Goal: Information Seeking & Learning: Learn about a topic

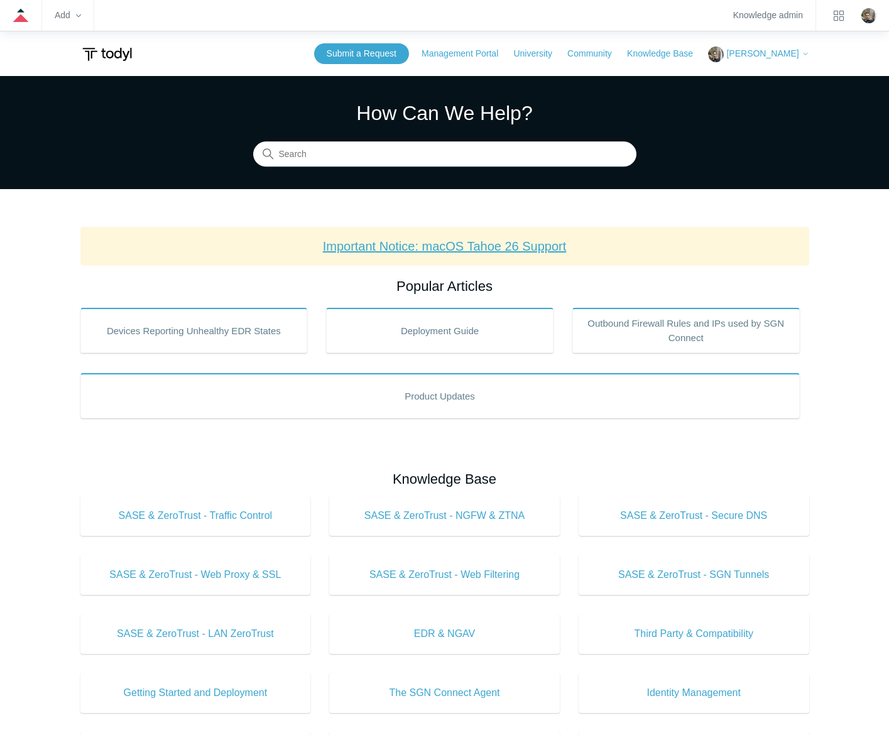
click at [477, 251] on link "Important Notice: macOS Tahoe 26 Support" at bounding box center [445, 246] width 244 height 14
